Goal: Navigation & Orientation: Find specific page/section

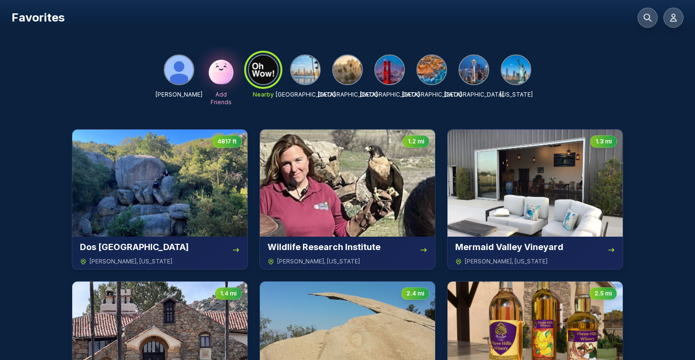
click at [305, 69] on img at bounding box center [305, 69] width 29 height 29
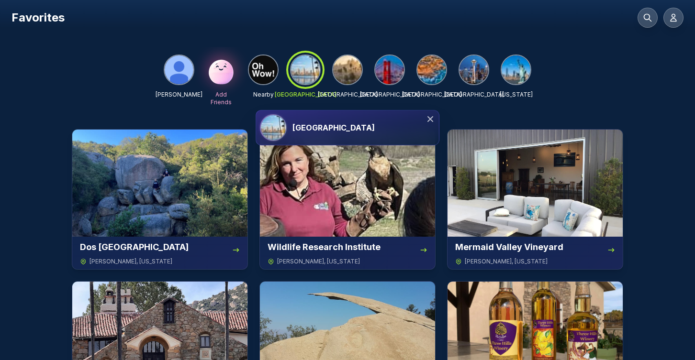
click at [318, 125] on h3 "[GEOGRAPHIC_DATA]" at bounding box center [333, 127] width 82 height 11
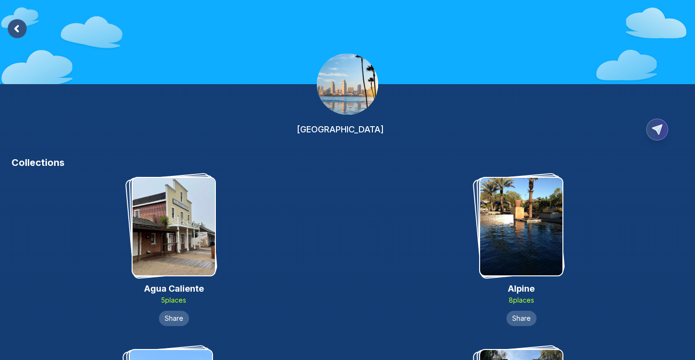
click at [16, 30] on icon at bounding box center [16, 28] width 3 height 5
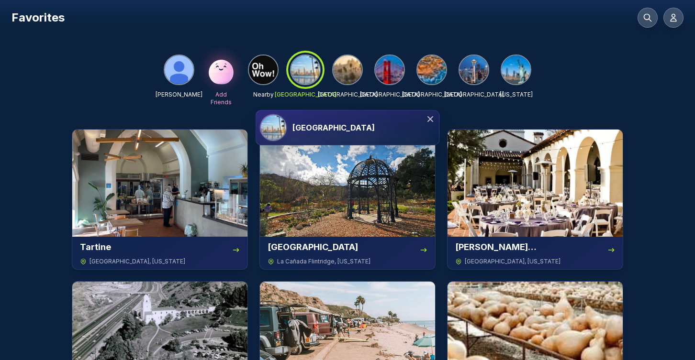
click at [304, 68] on div at bounding box center [305, 70] width 34 height 34
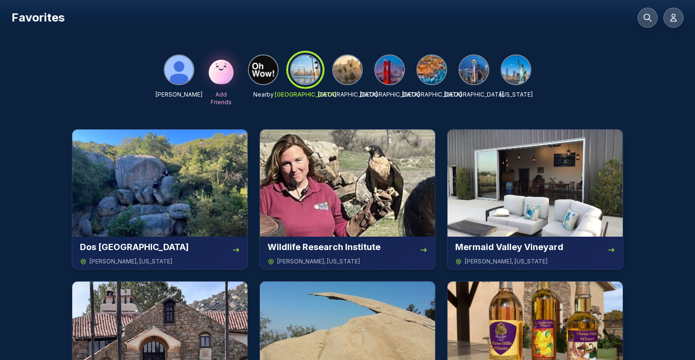
click at [304, 68] on div at bounding box center [305, 70] width 34 height 34
